Goal: Information Seeking & Learning: Learn about a topic

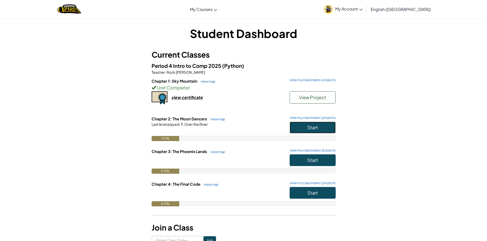
click at [315, 128] on span "Start" at bounding box center [312, 128] width 11 height 6
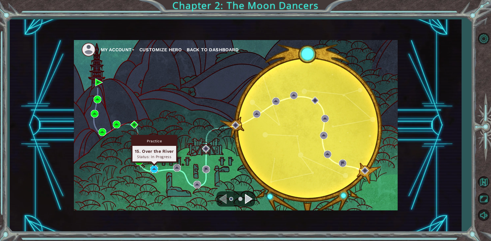
click at [154, 169] on img at bounding box center [154, 170] width 8 height 8
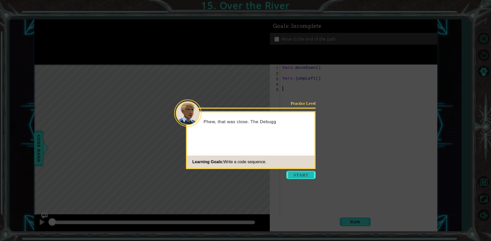
click at [308, 178] on button "Start" at bounding box center [300, 175] width 29 height 8
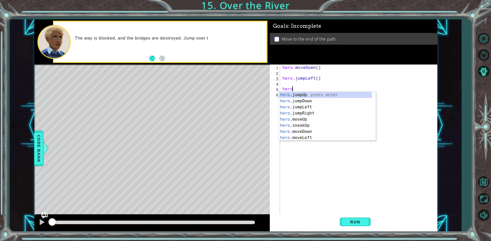
type textarea "hero"
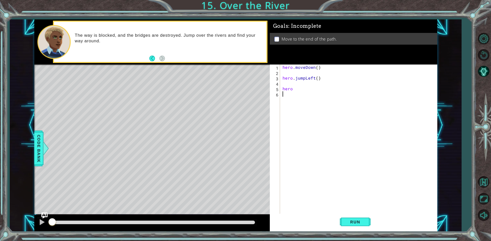
click at [330, 164] on div "hero . moveDown ( ) hero . jumpLeft ( ) hero" at bounding box center [359, 145] width 156 height 161
click at [359, 225] on span "Run" at bounding box center [355, 222] width 20 height 5
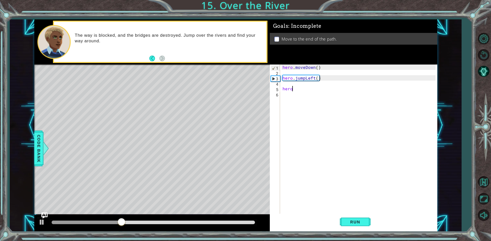
click at [298, 89] on div "hero . moveDown ( ) hero . jumpLeft ( ) hero" at bounding box center [359, 145] width 156 height 161
type textarea "hero."
